Goal: Information Seeking & Learning: Learn about a topic

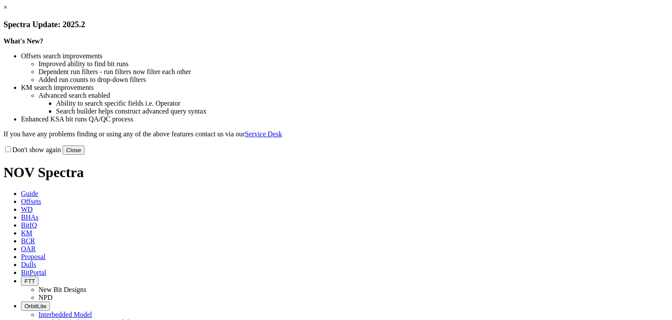
drag, startPoint x: 529, startPoint y: 72, endPoint x: 520, endPoint y: 76, distance: 9.6
click at [7, 11] on link "×" at bounding box center [6, 7] width 4 height 7
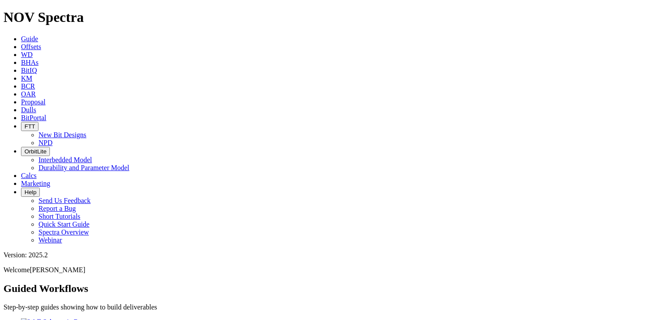
click at [25, 148] on icon "button" at bounding box center [25, 151] width 0 height 7
click at [46, 148] on span "OrbitLite" at bounding box center [36, 151] width 22 height 7
click at [130, 164] on link "Durability and Parameter Model" at bounding box center [84, 167] width 91 height 7
drag, startPoint x: 424, startPoint y: 12, endPoint x: 428, endPoint y: 14, distance: 4.7
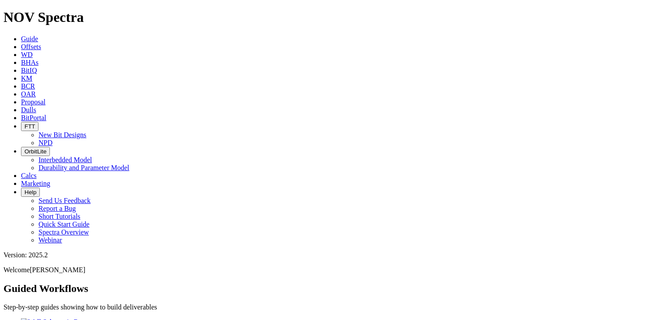
click at [50, 147] on button "OrbitLite" at bounding box center [35, 151] width 29 height 9
click at [92, 156] on link "Interbedded Model" at bounding box center [65, 159] width 53 height 7
